Goal: Information Seeking & Learning: Learn about a topic

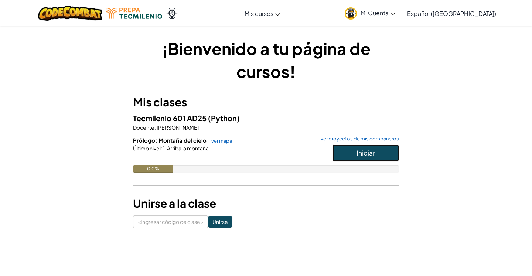
click at [373, 153] on font "Iniciar" at bounding box center [366, 153] width 18 height 8
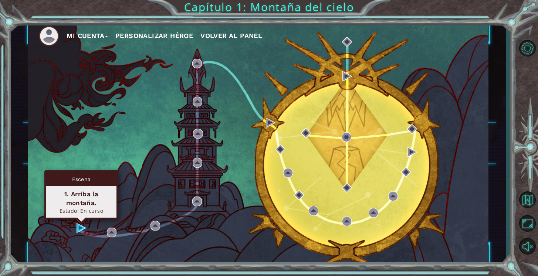
click at [86, 224] on div "Mi Cuenta Personalizar héroe Volver al panel" at bounding box center [258, 143] width 460 height 243
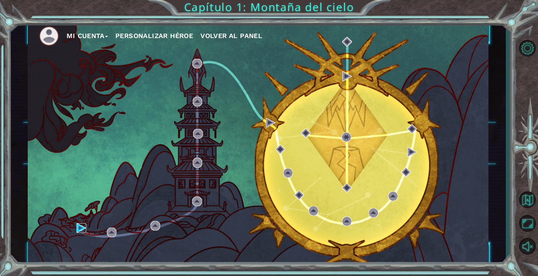
click at [82, 226] on img at bounding box center [81, 228] width 10 height 10
